Goal: Transaction & Acquisition: Purchase product/service

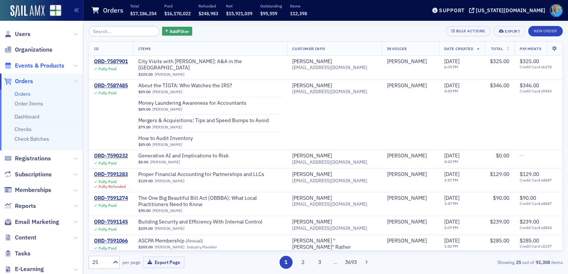
click at [55, 62] on span "Events & Products" at bounding box center [39, 66] width 49 height 8
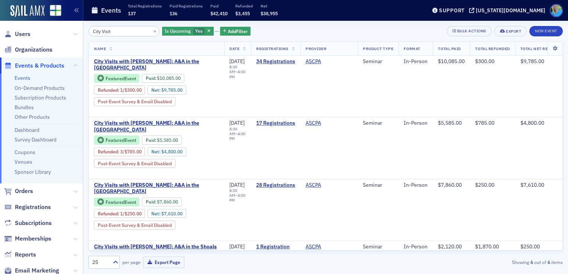
type input "City Visit"
click at [43, 268] on span "Email Marketing" at bounding box center [37, 271] width 44 height 8
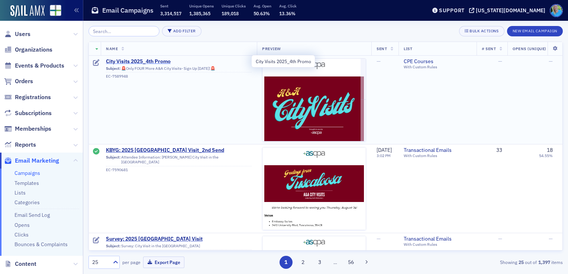
click at [151, 59] on span "City Visits 2025_4th Promo" at bounding box center [179, 61] width 146 height 7
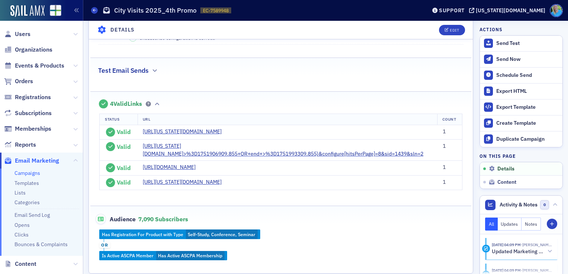
scroll to position [223, 0]
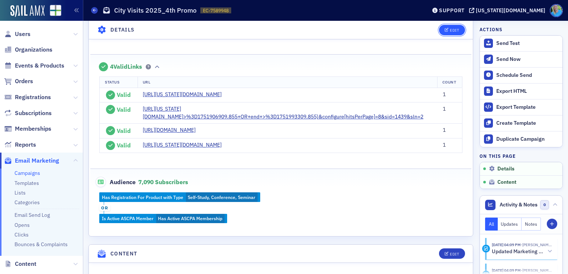
click at [443, 26] on button "Edit" at bounding box center [452, 30] width 26 height 10
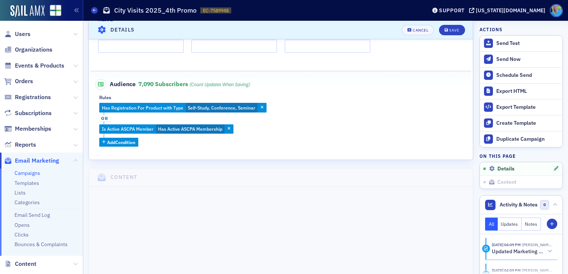
scroll to position [257, 0]
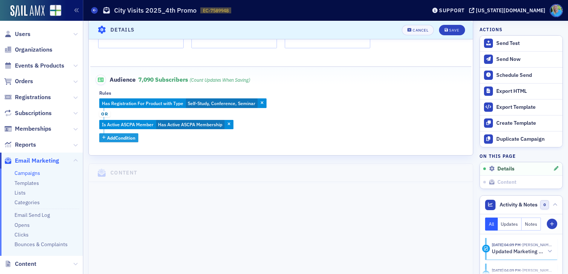
click at [120, 135] on span "Add Condition" at bounding box center [121, 138] width 28 height 7
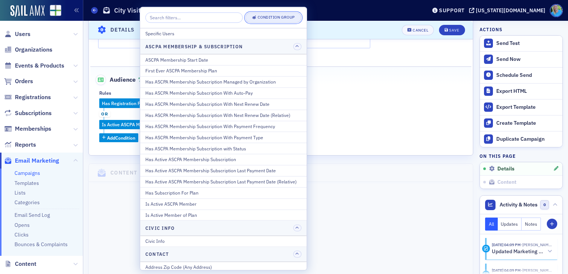
click at [265, 19] on div "Condition Group" at bounding box center [276, 18] width 37 height 4
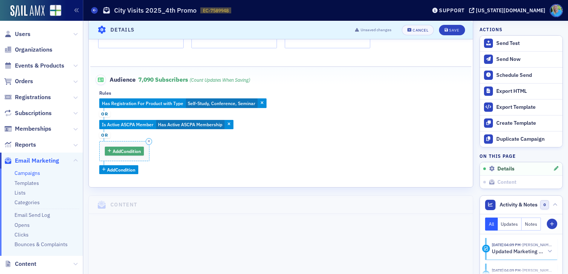
click at [124, 149] on span "Add Condition" at bounding box center [127, 151] width 28 height 7
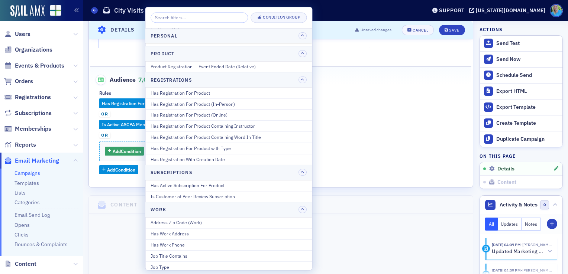
scroll to position [892, 0]
click at [209, 88] on div "Has Registration For Product" at bounding box center [229, 91] width 156 height 7
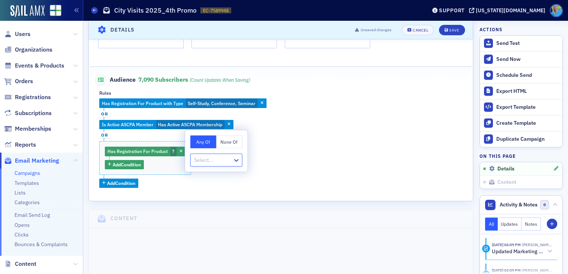
click at [209, 87] on fieldset "Audience 7,090 Subscribers (count updates when saving) Rules Has Registration F…" at bounding box center [280, 129] width 381 height 124
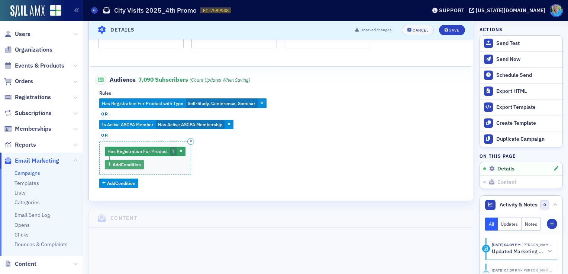
click at [134, 164] on span "Add Condition" at bounding box center [127, 164] width 28 height 7
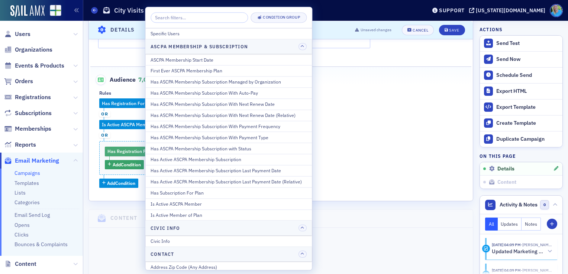
click at [138, 153] on span "Has Registration For Product" at bounding box center [137, 151] width 60 height 6
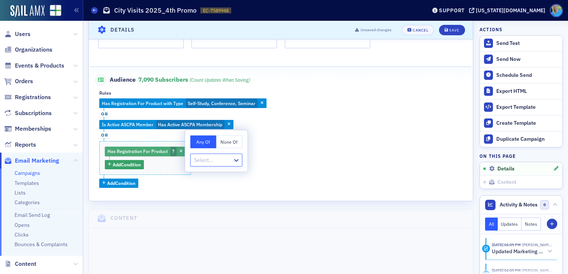
click at [138, 153] on span "Has Registration For Product" at bounding box center [137, 151] width 60 height 6
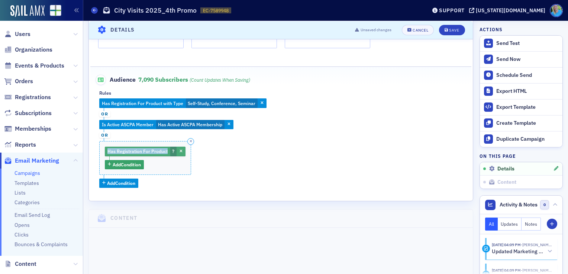
click at [138, 153] on span "Has Registration For Product" at bounding box center [137, 151] width 60 height 6
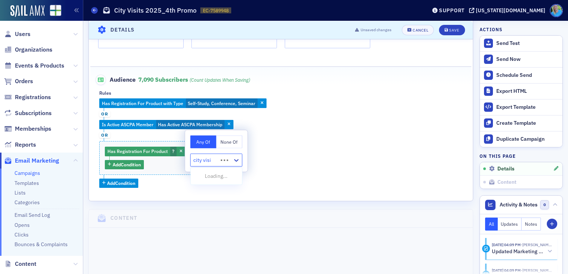
type input "city visit"
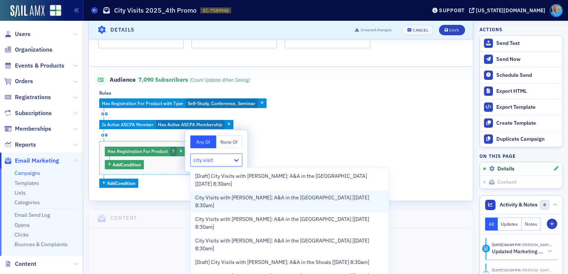
click at [232, 200] on span "City Visits with [PERSON_NAME]: A&A in the [GEOGRAPHIC_DATA] [[DATE] 8:30am]" at bounding box center [289, 202] width 189 height 16
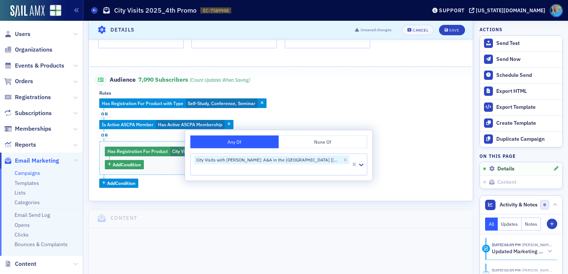
click at [384, 123] on div "Has Registration For Product with Type Self-Study, Conference, Seminar or Is Ac…" at bounding box center [280, 142] width 363 height 89
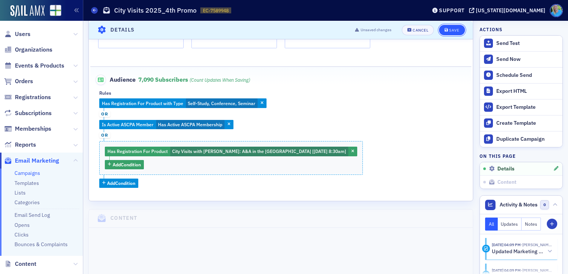
click at [449, 29] on div "Save" at bounding box center [454, 30] width 10 height 4
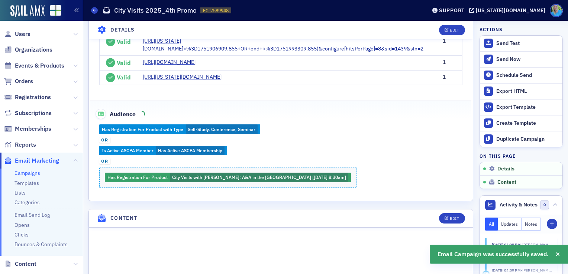
scroll to position [294, 0]
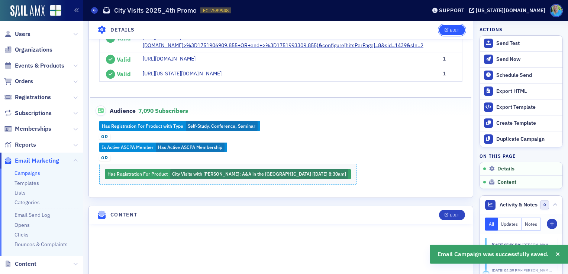
click at [443, 33] on button "Edit" at bounding box center [452, 30] width 26 height 10
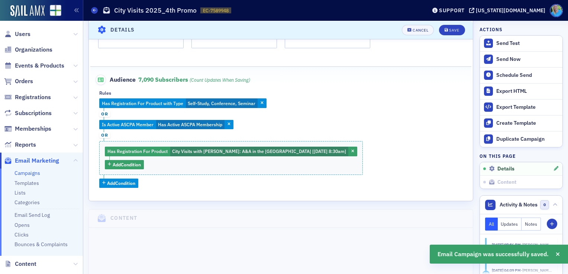
scroll to position [257, 0]
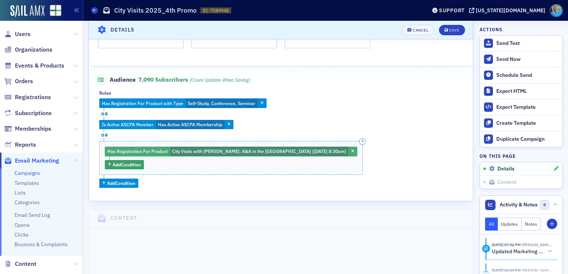
click at [158, 151] on span "Has Registration For Product" at bounding box center [137, 151] width 60 height 6
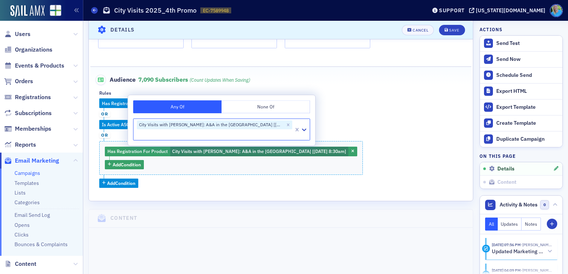
click at [237, 108] on button "None Of" at bounding box center [265, 106] width 88 height 13
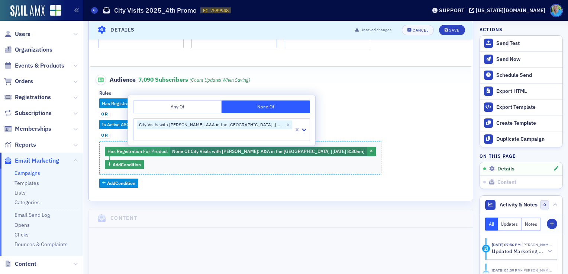
click at [363, 93] on div "Rules" at bounding box center [280, 93] width 363 height 6
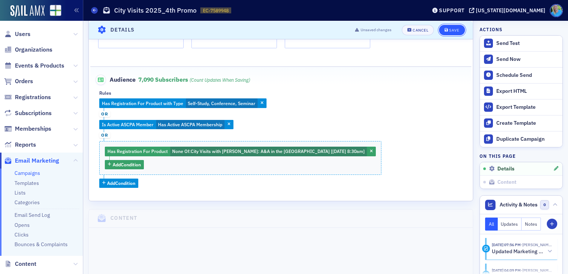
click at [450, 29] on div "Save" at bounding box center [454, 30] width 10 height 4
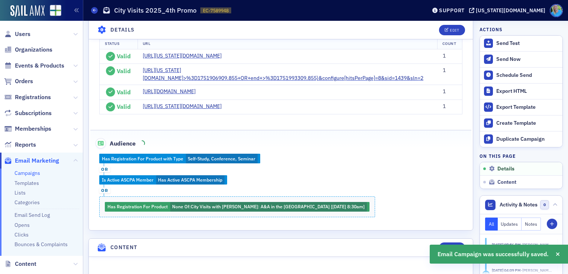
scroll to position [294, 0]
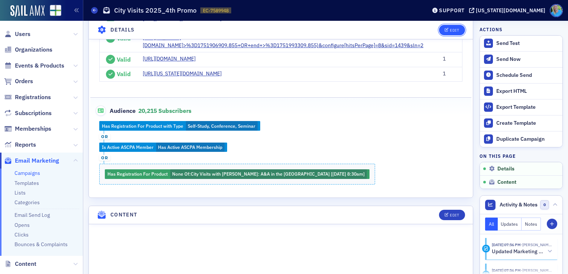
click at [444, 30] on icon "button" at bounding box center [446, 30] width 4 height 4
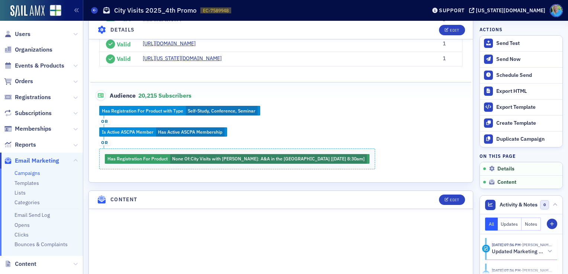
scroll to position [331, 0]
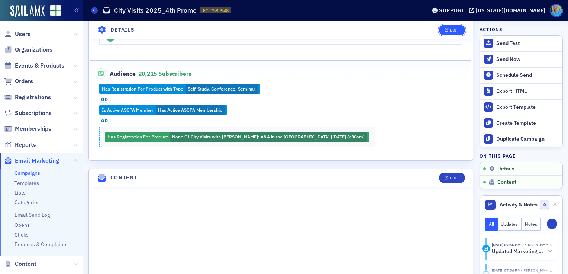
click at [442, 32] on button "Edit" at bounding box center [452, 30] width 26 height 10
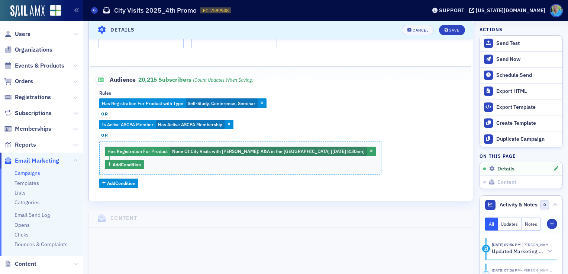
scroll to position [294, 0]
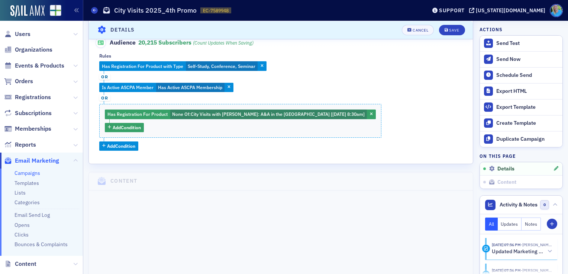
click at [105, 97] on span "or" at bounding box center [104, 98] width 11 height 6
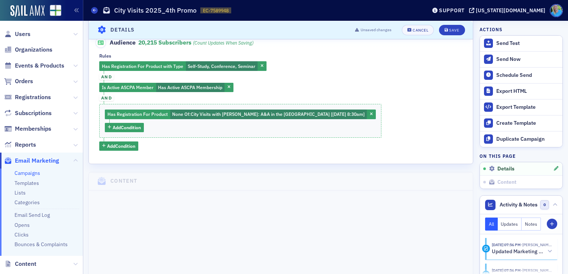
click at [105, 97] on span "and" at bounding box center [106, 98] width 14 height 6
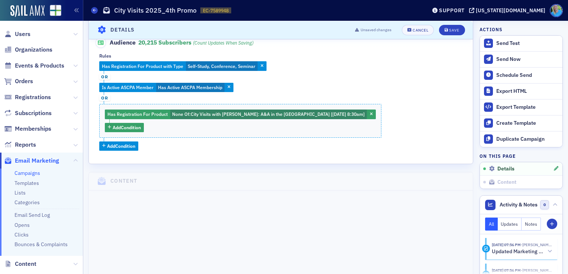
click at [105, 97] on span "or" at bounding box center [104, 98] width 11 height 6
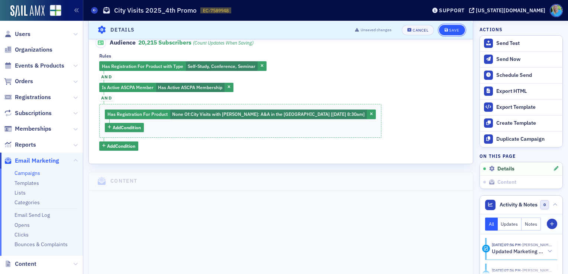
click at [449, 32] on div "Save" at bounding box center [454, 30] width 10 height 4
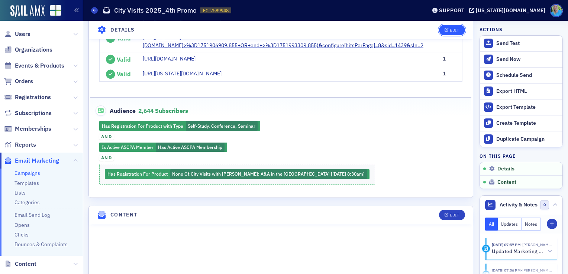
click at [450, 30] on div "Edit" at bounding box center [454, 30] width 9 height 4
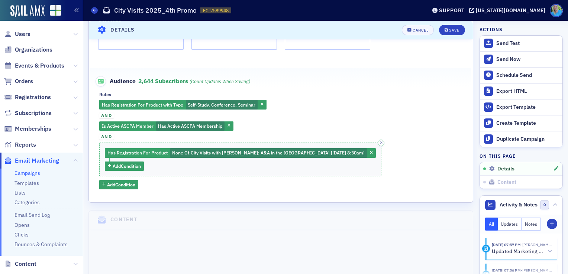
scroll to position [257, 0]
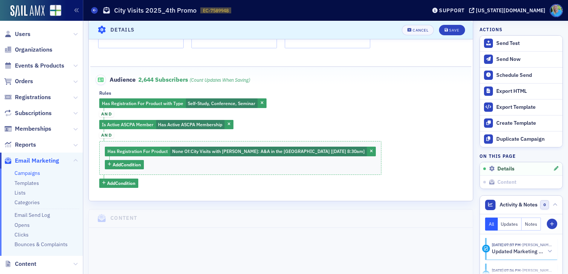
click at [105, 111] on span "and" at bounding box center [106, 114] width 14 height 6
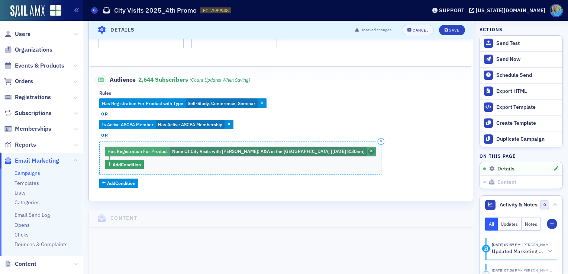
click at [370, 151] on icon "button" at bounding box center [371, 152] width 3 height 4
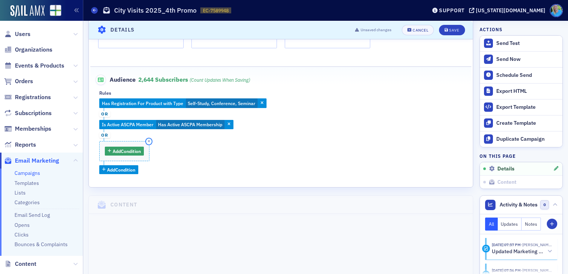
click at [148, 142] on button "button" at bounding box center [149, 141] width 7 height 7
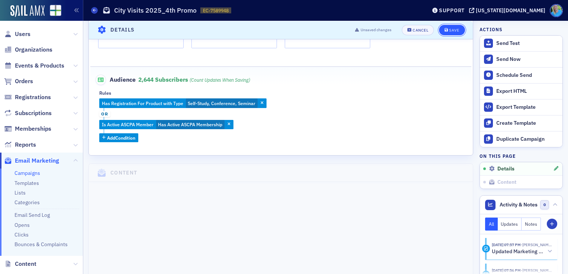
click at [449, 28] on div "Save" at bounding box center [454, 30] width 10 height 4
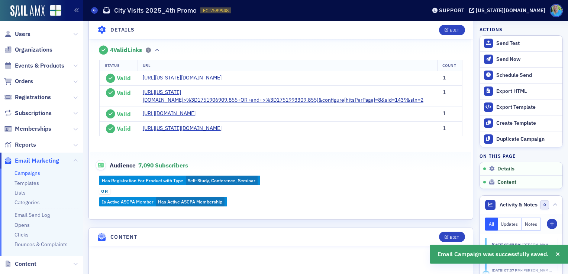
scroll to position [294, 0]
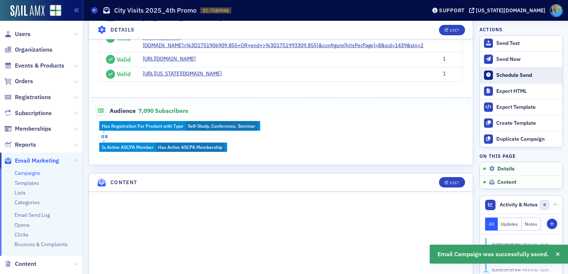
click at [484, 75] on div at bounding box center [488, 75] width 9 height 9
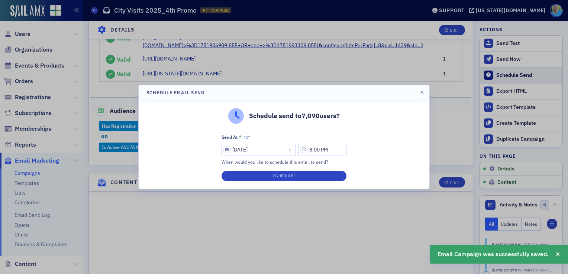
click at [478, 75] on div at bounding box center [284, 137] width 568 height 274
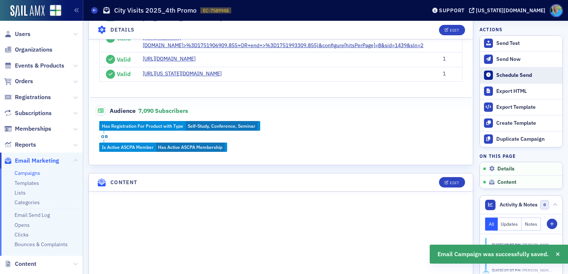
click at [484, 75] on div at bounding box center [488, 75] width 9 height 9
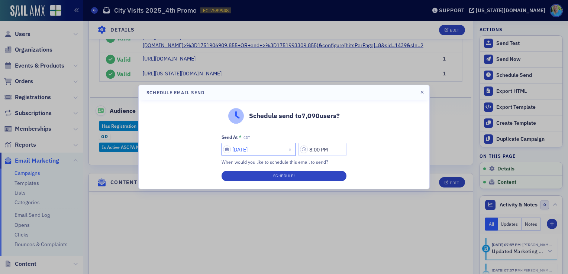
click at [274, 146] on input "[DATE]" at bounding box center [258, 149] width 74 height 13
select select "7"
select select "2025"
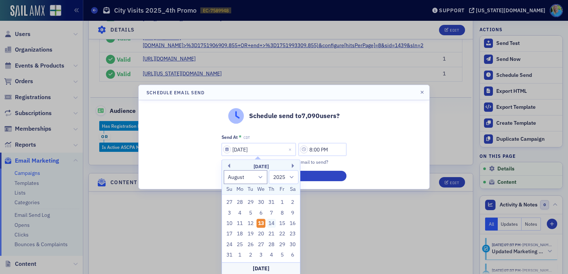
click at [271, 226] on div "14" at bounding box center [271, 223] width 9 height 9
type input "[DATE]"
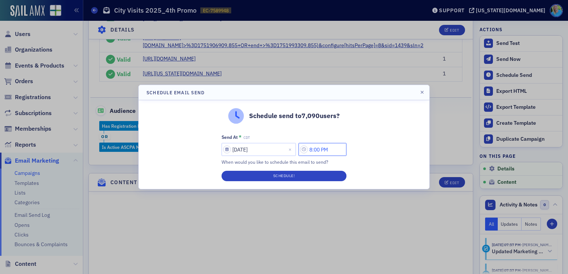
click at [311, 151] on input "8:00 PM" at bounding box center [322, 149] width 48 height 13
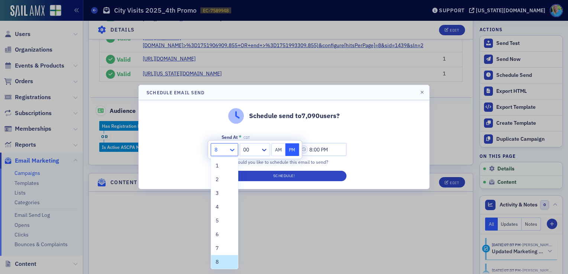
click at [235, 150] on icon at bounding box center [232, 149] width 7 height 7
click at [223, 219] on div "9" at bounding box center [225, 220] width 18 height 8
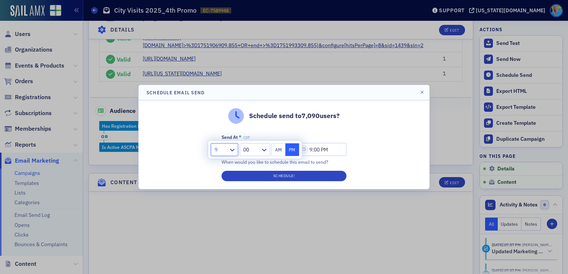
click at [260, 151] on div "00" at bounding box center [250, 150] width 20 height 11
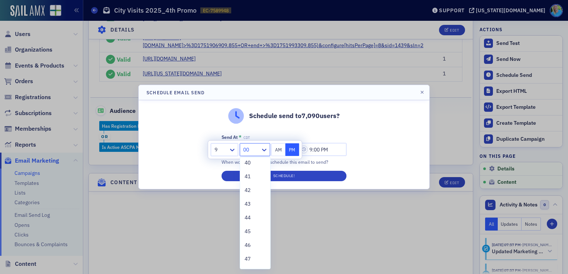
scroll to position [557, 0]
click at [250, 230] on span "45" at bounding box center [248, 227] width 6 height 8
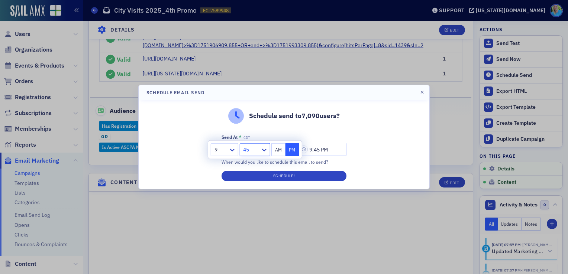
click at [282, 152] on button "AM" at bounding box center [278, 149] width 14 height 13
type input "9:45 AM"
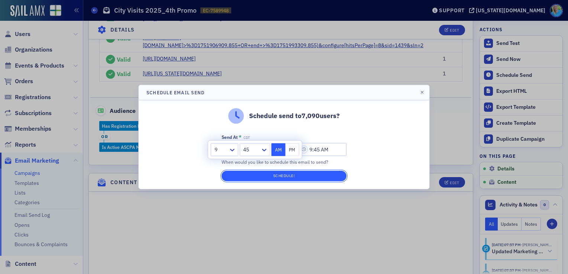
click at [280, 174] on button "Schedule!" at bounding box center [283, 176] width 125 height 10
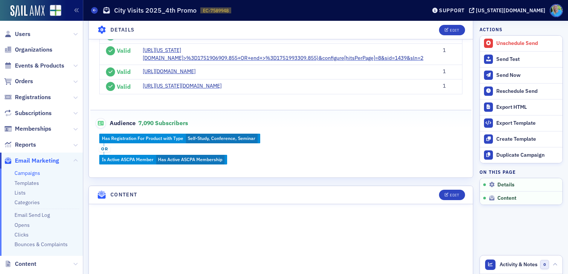
scroll to position [307, 0]
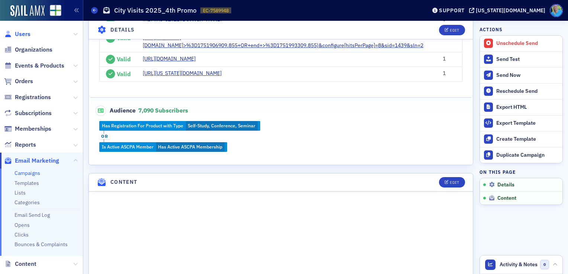
click at [24, 34] on span "Users" at bounding box center [23, 34] width 16 height 8
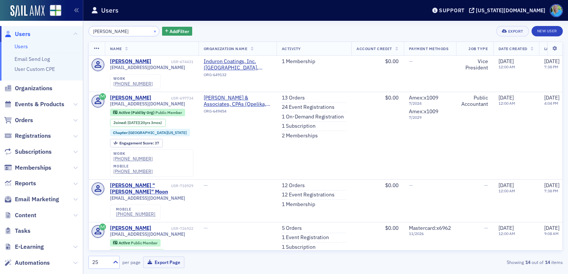
type input "[PERSON_NAME]"
click at [152, 30] on button "×" at bounding box center [155, 31] width 7 height 7
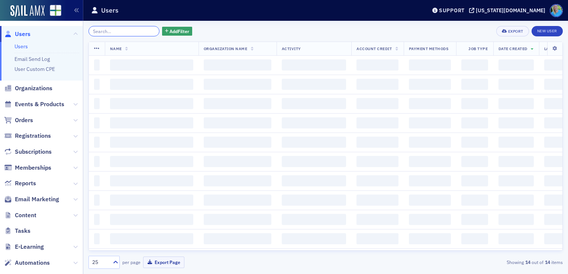
click at [143, 30] on input "search" at bounding box center [123, 31] width 71 height 10
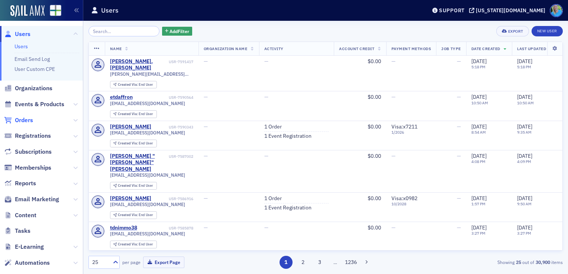
click at [20, 122] on span "Orders" at bounding box center [24, 120] width 18 height 8
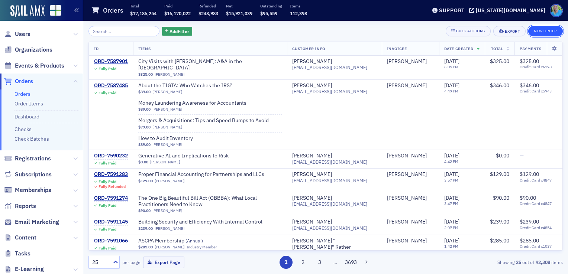
click at [536, 34] on button "New Order" at bounding box center [545, 31] width 35 height 10
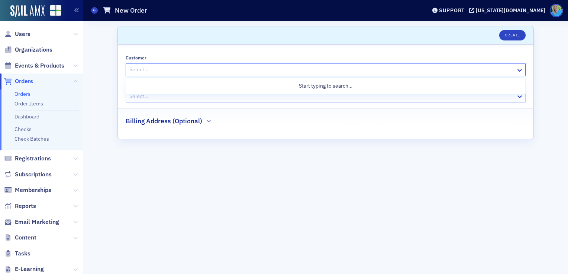
click at [253, 71] on div at bounding box center [322, 69] width 387 height 9
type input "[PERSON_NAME]"
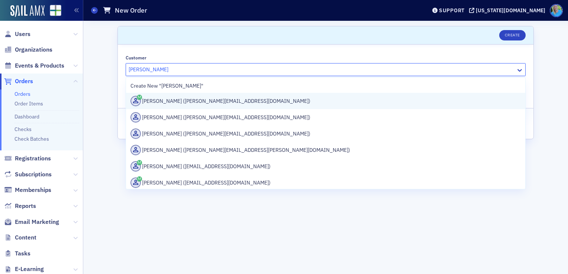
click at [249, 103] on div "[PERSON_NAME] ([PERSON_NAME][EMAIL_ADDRESS][DOMAIN_NAME])" at bounding box center [325, 101] width 390 height 10
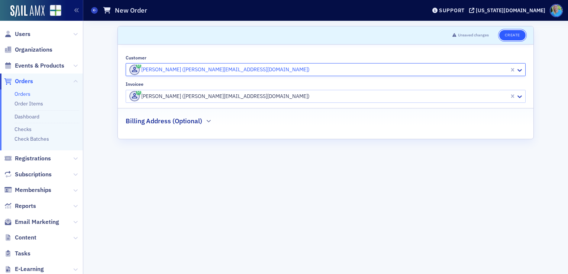
click at [505, 36] on button "Create" at bounding box center [512, 35] width 26 height 10
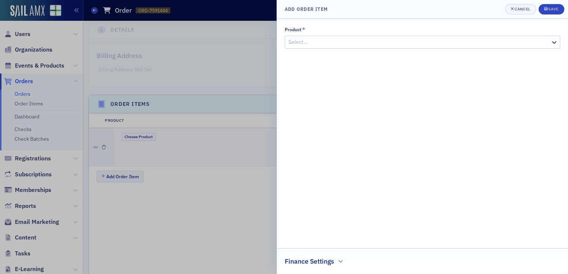
scroll to position [221, 0]
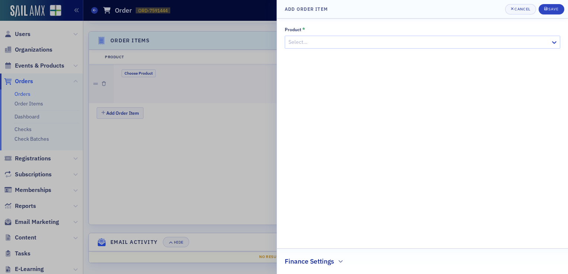
click at [311, 42] on div at bounding box center [419, 42] width 262 height 9
type input "Sip &"
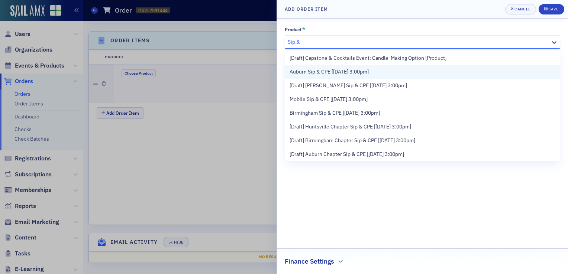
click at [312, 72] on span "Auburn Sip & CPE [[DATE] 3:00pm]" at bounding box center [329, 72] width 79 height 8
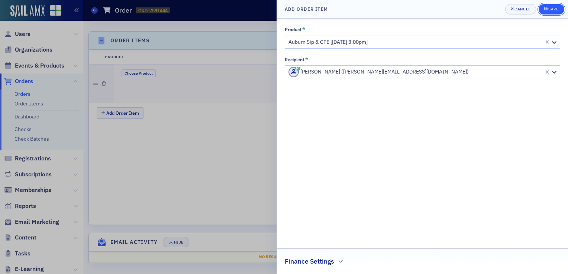
click at [546, 8] on icon "submit" at bounding box center [545, 9] width 3 height 4
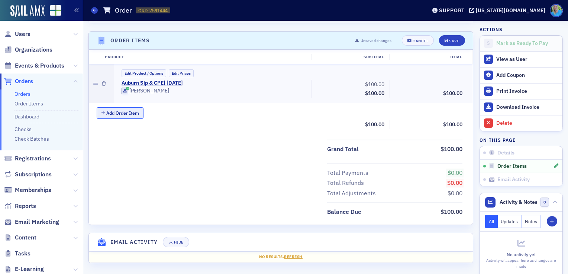
click at [124, 114] on button "Add Order Item" at bounding box center [120, 113] width 47 height 12
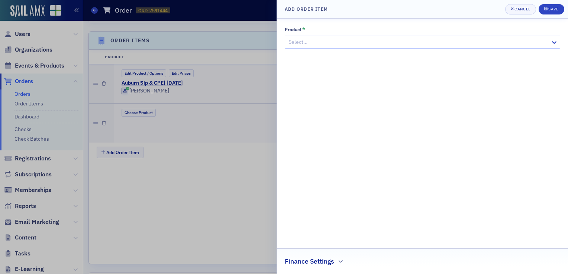
click at [329, 42] on div at bounding box center [419, 42] width 262 height 9
type input "Sip &"
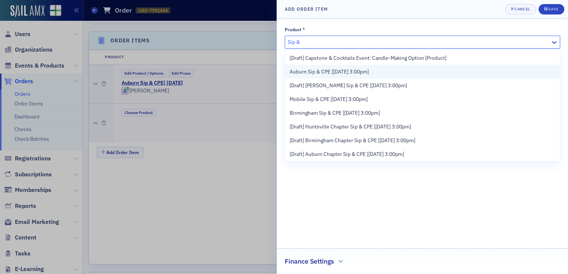
click at [333, 68] on span "Auburn Sip & CPE [[DATE] 3:00pm]" at bounding box center [329, 72] width 79 height 8
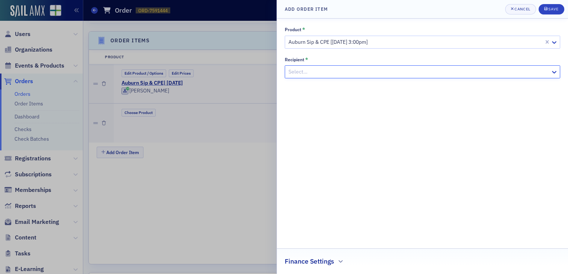
click at [414, 73] on div at bounding box center [419, 71] width 262 height 9
click at [411, 69] on div at bounding box center [419, 71] width 262 height 9
type input "[PERSON_NAME]"
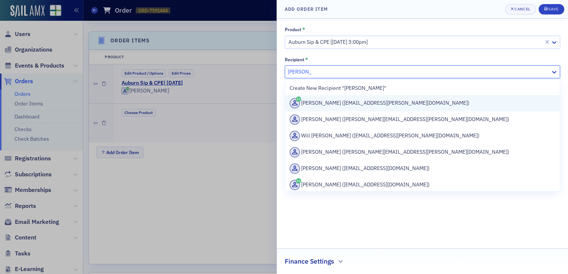
click at [401, 103] on div "[PERSON_NAME] ([EMAIL_ADDRESS][PERSON_NAME][DOMAIN_NAME])" at bounding box center [423, 103] width 266 height 10
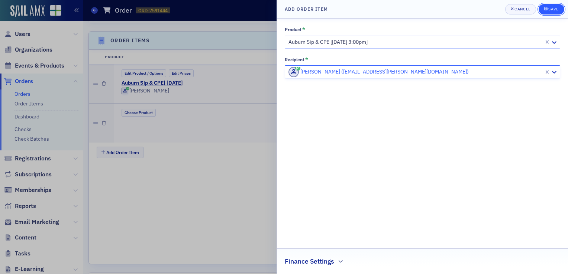
click at [541, 10] on button "Save" at bounding box center [552, 9] width 26 height 10
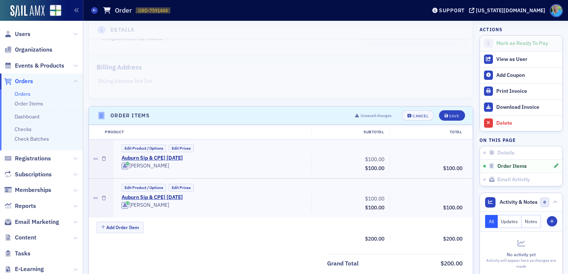
scroll to position [186, 0]
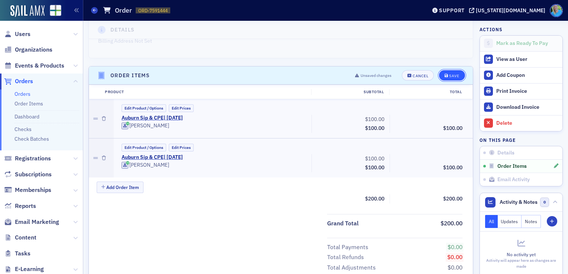
click at [439, 78] on button "Save" at bounding box center [452, 75] width 26 height 10
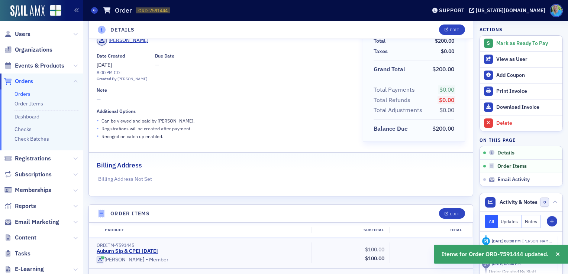
scroll to position [41, 0]
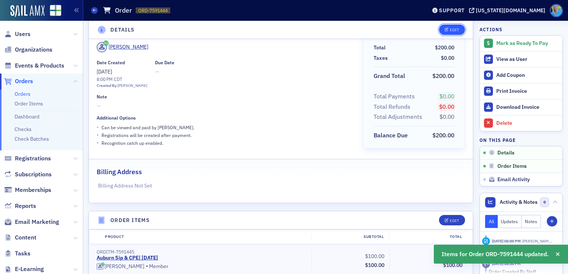
click at [444, 31] on icon "button" at bounding box center [446, 30] width 4 height 4
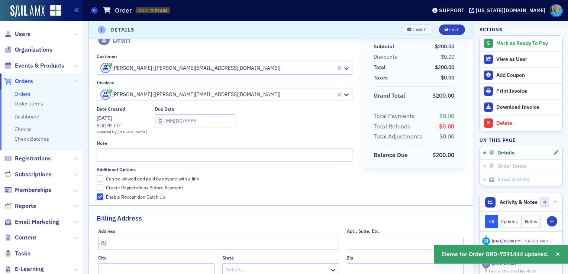
scroll to position [39, 0]
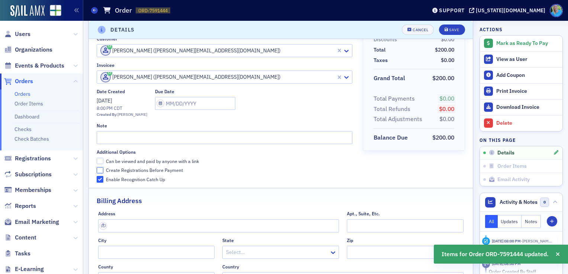
click at [98, 170] on input "Create Registrations Before Payment" at bounding box center [100, 170] width 7 height 7
checkbox input "true"
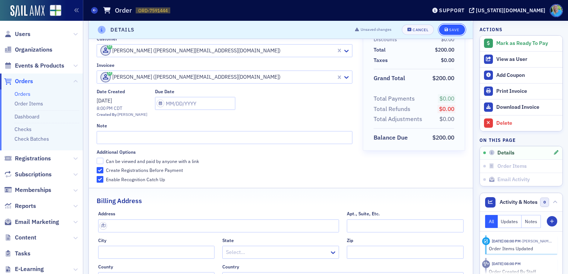
click at [449, 29] on div "Save" at bounding box center [454, 30] width 10 height 4
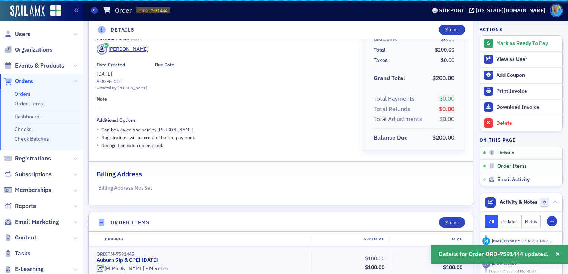
scroll to position [1, 0]
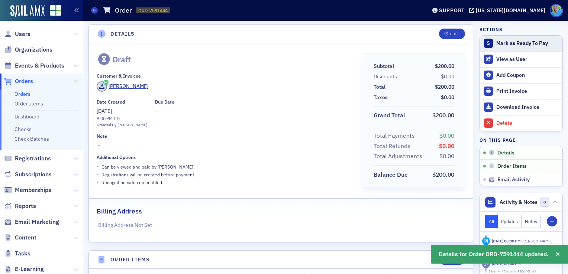
click at [498, 40] on div "Mark as Ready To Pay" at bounding box center [527, 43] width 62 height 7
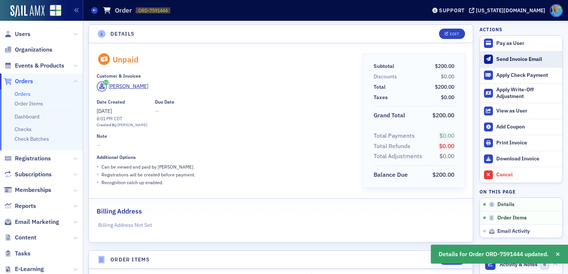
click at [498, 61] on div "Send Invoice Email" at bounding box center [527, 59] width 62 height 7
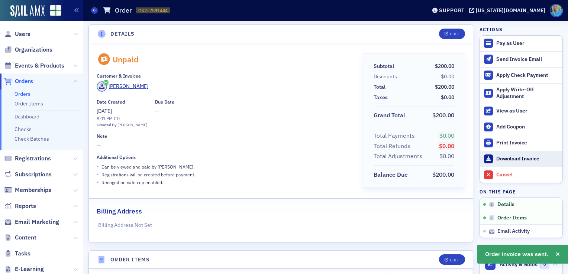
click at [508, 160] on div "Download Invoice" at bounding box center [527, 159] width 62 height 7
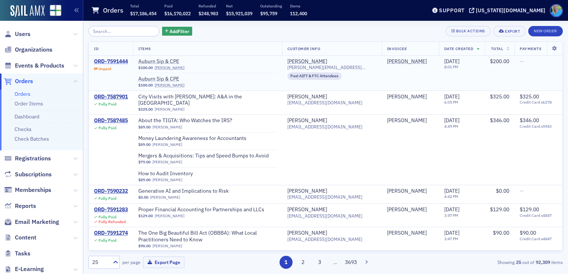
click at [119, 59] on div "ORD-7591444" at bounding box center [111, 61] width 34 height 7
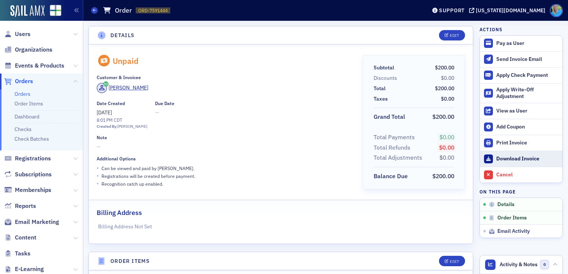
click at [520, 158] on div "Download Invoice" at bounding box center [527, 159] width 62 height 7
click at [200, 11] on div "Orders Order ORD-7591444 7591444" at bounding box center [253, 10] width 324 height 14
click at [25, 67] on span "Events & Products" at bounding box center [39, 66] width 49 height 8
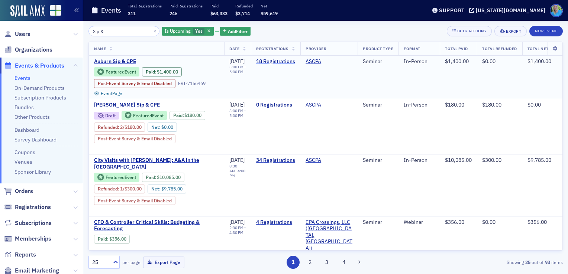
type input "Sip &"
click at [274, 58] on link "18 Registrations" at bounding box center [275, 61] width 39 height 7
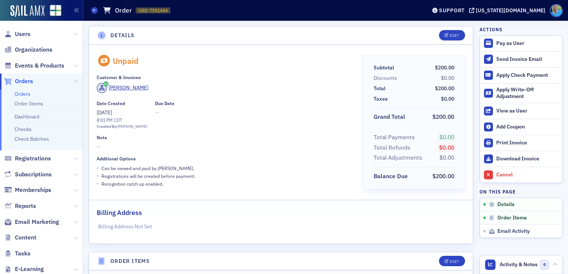
click at [25, 93] on link "Orders" at bounding box center [22, 94] width 16 height 7
